Goal: Information Seeking & Learning: Check status

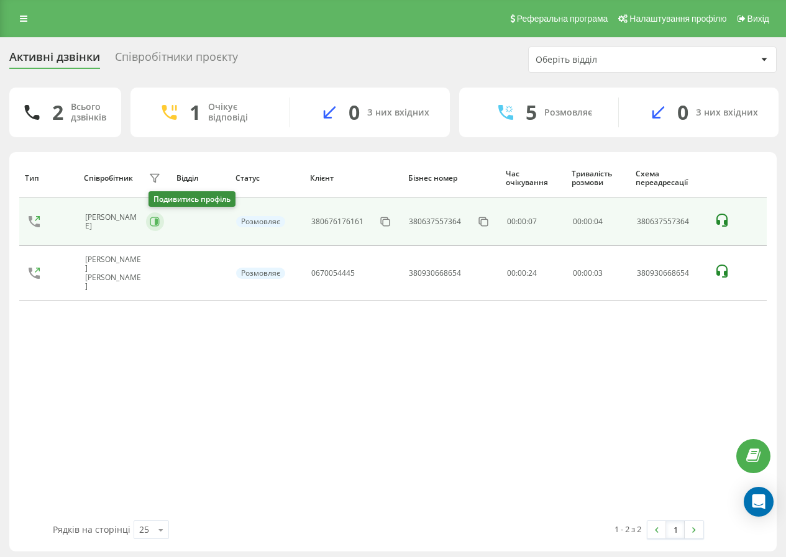
click at [151, 223] on button at bounding box center [155, 221] width 18 height 19
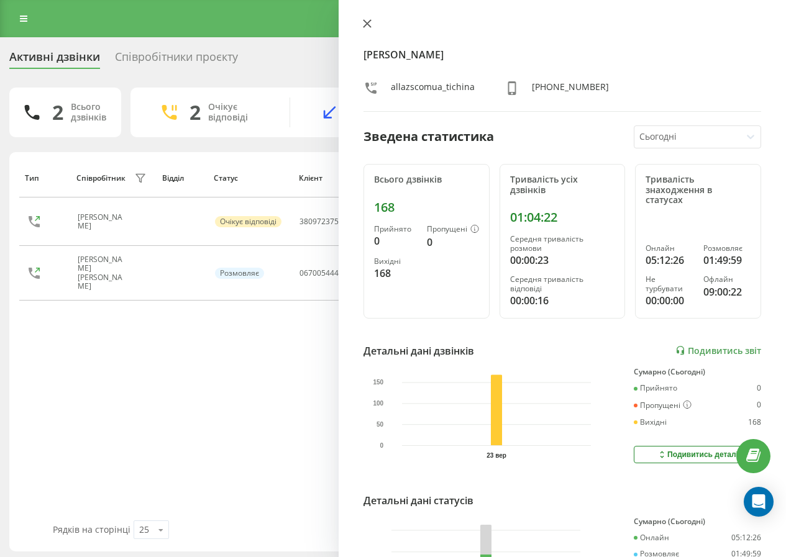
click at [370, 27] on icon at bounding box center [366, 23] width 7 height 7
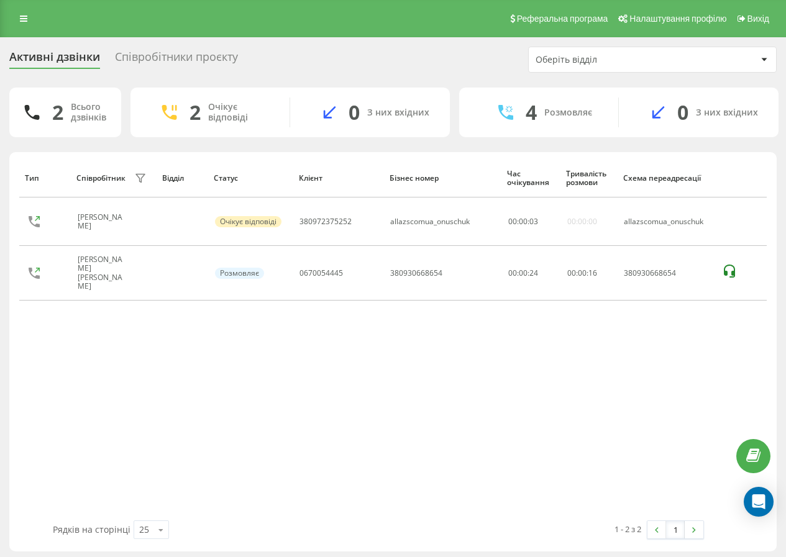
drag, startPoint x: 139, startPoint y: 225, endPoint x: 288, endPoint y: 137, distance: 173.8
click at [140, 225] on icon at bounding box center [142, 222] width 10 height 10
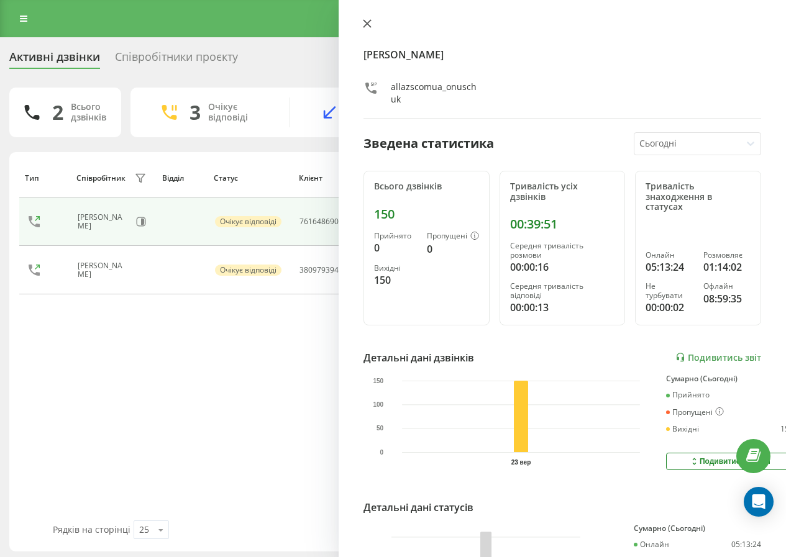
click at [361, 21] on button at bounding box center [367, 25] width 16 height 12
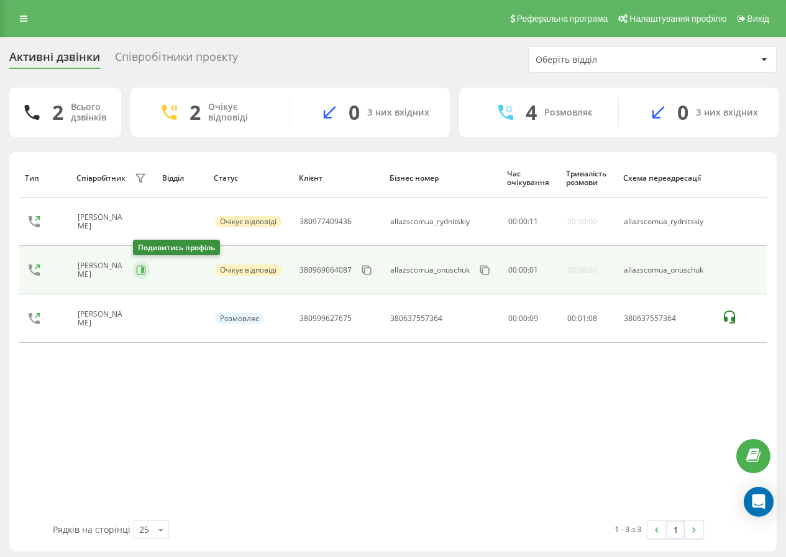
click at [143, 276] on button at bounding box center [141, 270] width 17 height 19
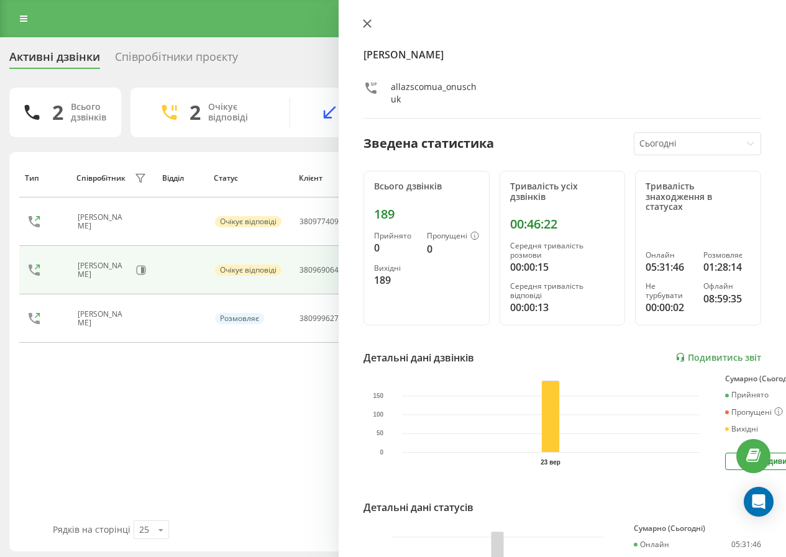
click at [366, 23] on icon at bounding box center [366, 23] width 7 height 7
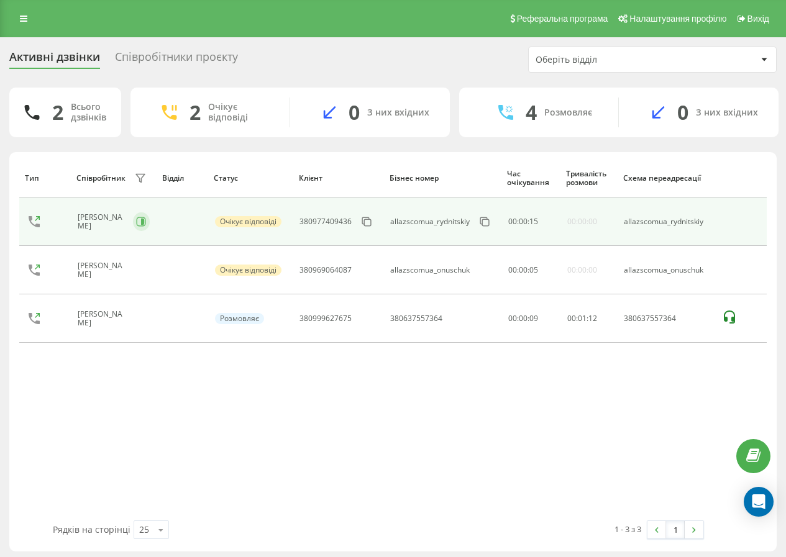
click at [143, 226] on icon at bounding box center [141, 221] width 9 height 9
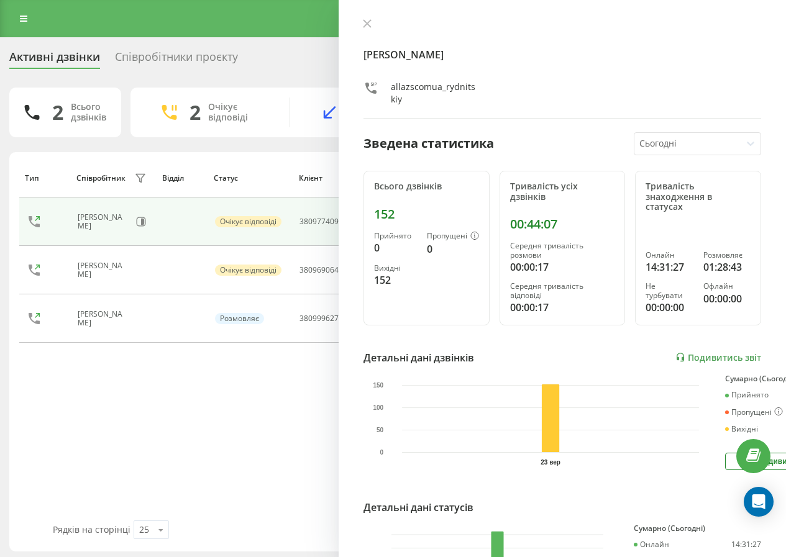
click at [366, 27] on icon at bounding box center [367, 23] width 9 height 9
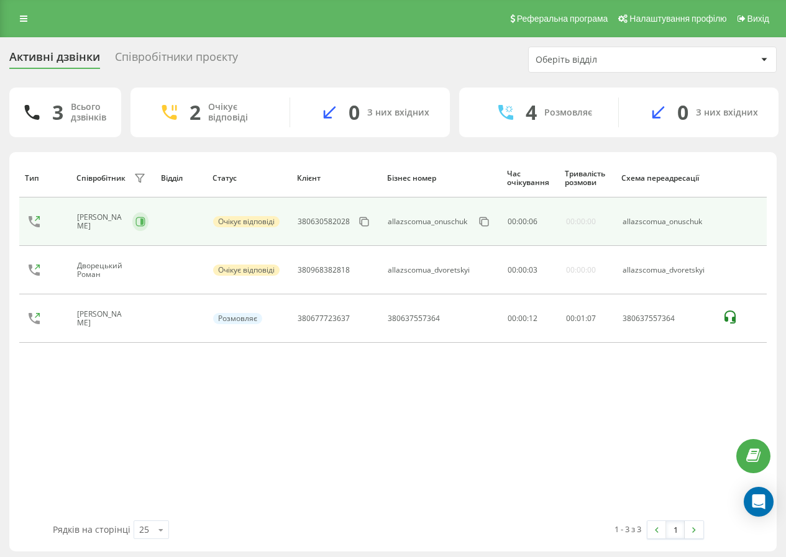
click at [135, 221] on button at bounding box center [140, 221] width 16 height 19
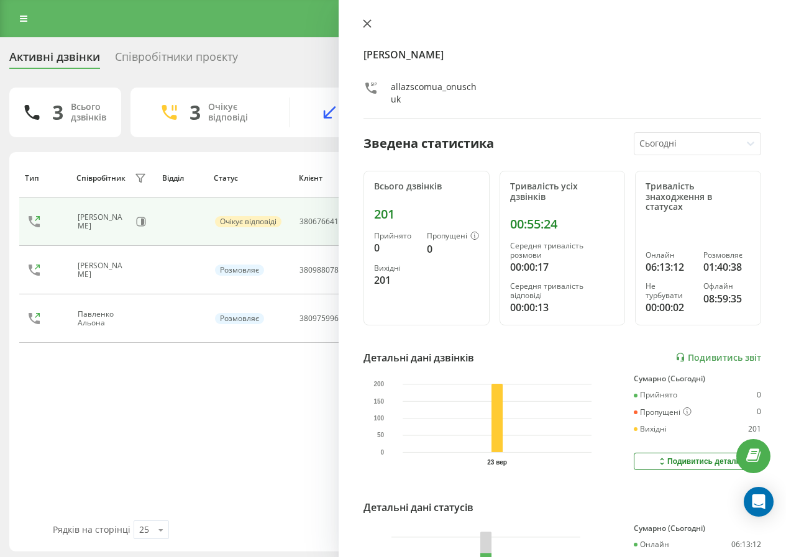
click at [367, 21] on icon at bounding box center [367, 23] width 9 height 9
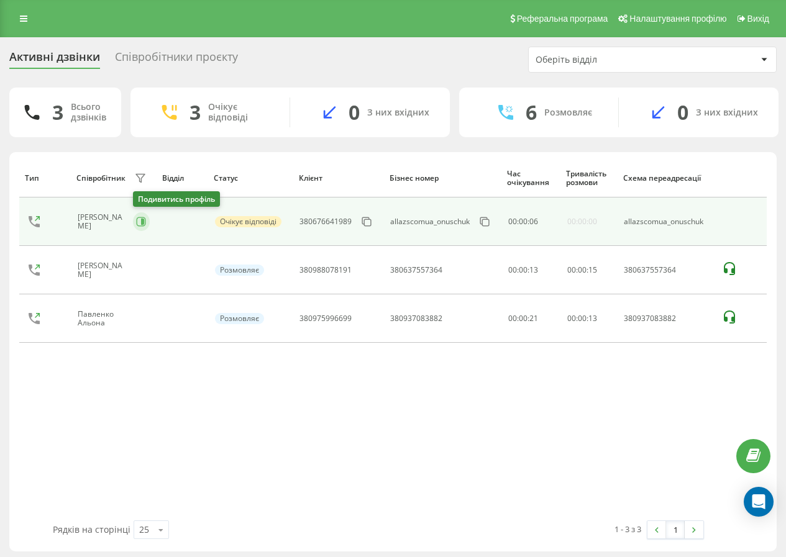
click at [142, 221] on icon at bounding box center [142, 222] width 3 height 6
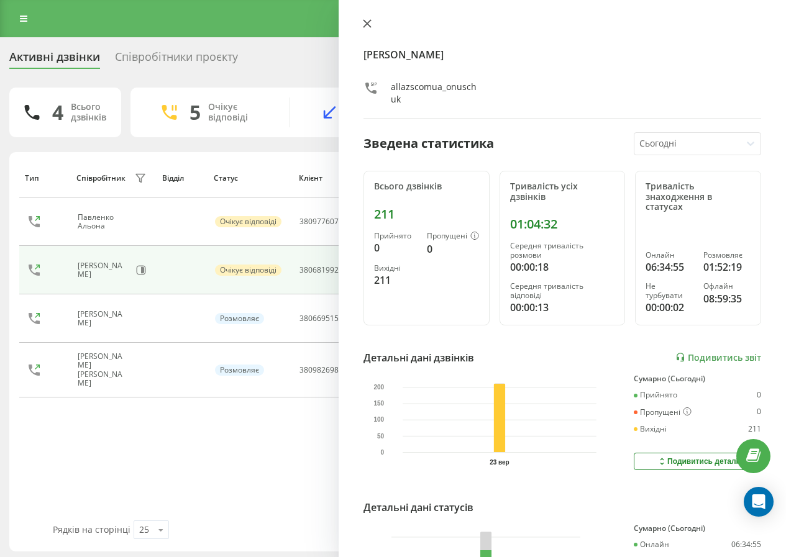
click at [374, 25] on button at bounding box center [367, 25] width 16 height 12
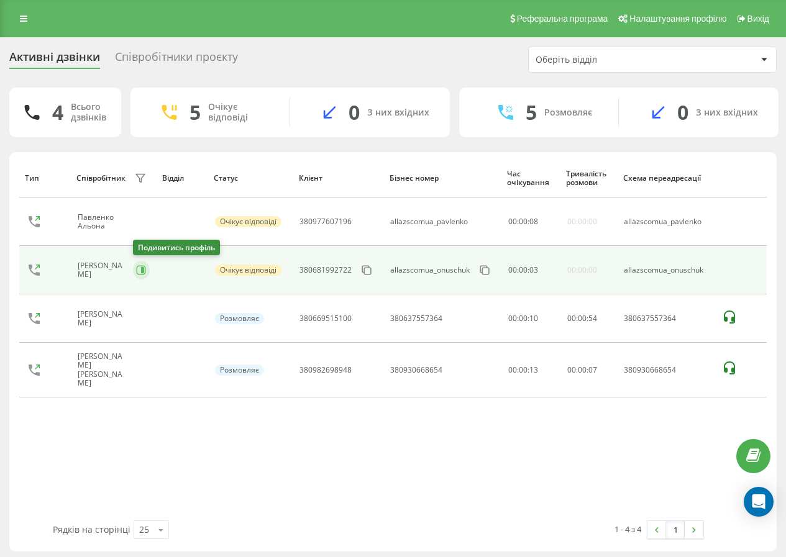
click at [143, 276] on button at bounding box center [141, 270] width 17 height 19
